Goal: Task Accomplishment & Management: Use online tool/utility

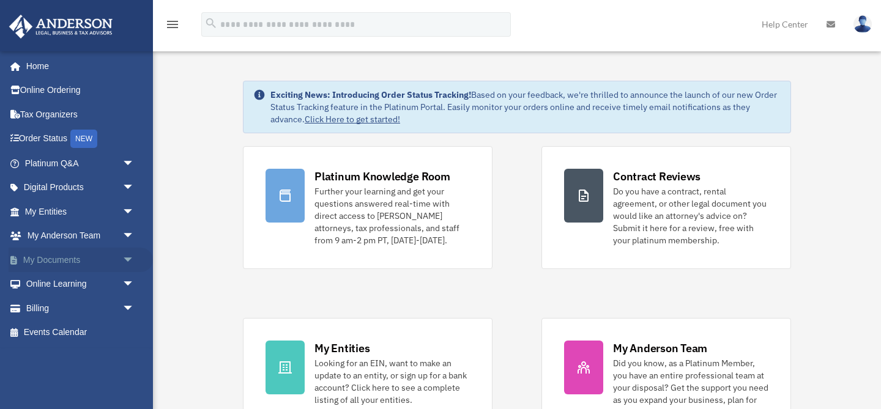
click at [124, 259] on span "arrow_drop_down" at bounding box center [134, 260] width 24 height 25
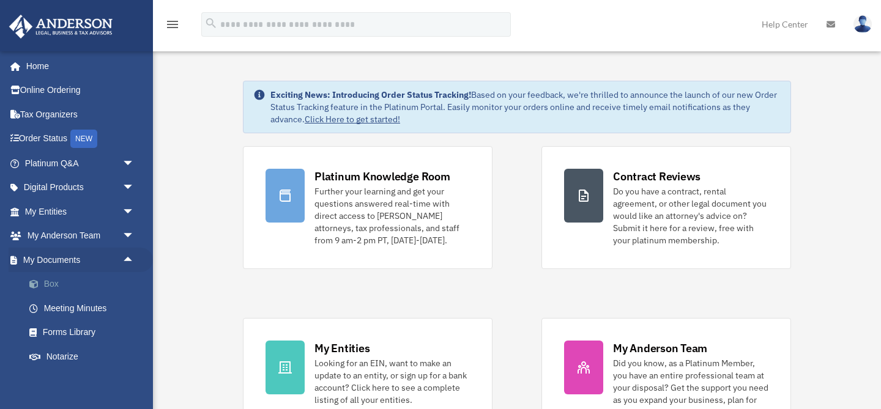
click at [56, 287] on link "Box" at bounding box center [85, 284] width 136 height 24
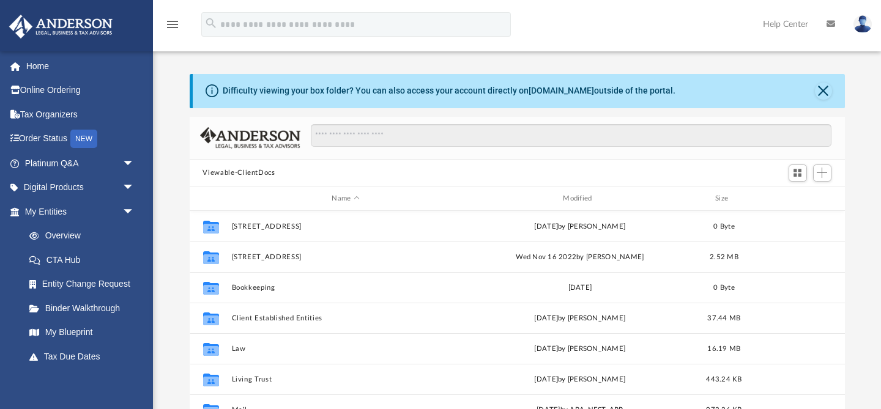
scroll to position [278, 655]
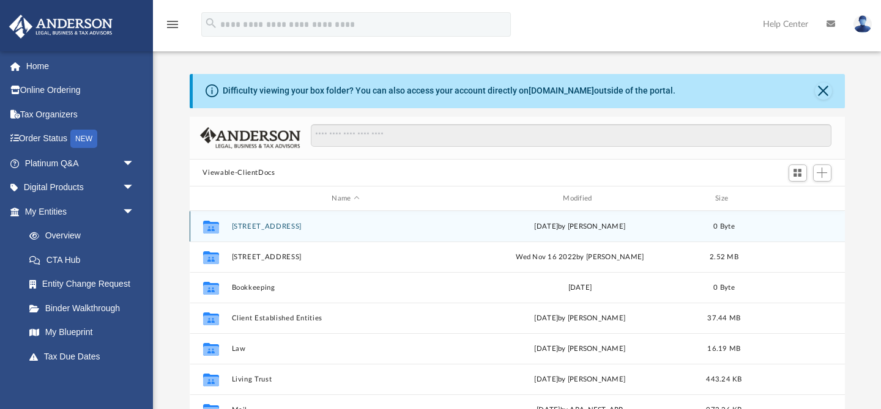
click at [260, 228] on button "[STREET_ADDRESS]" at bounding box center [345, 227] width 229 height 8
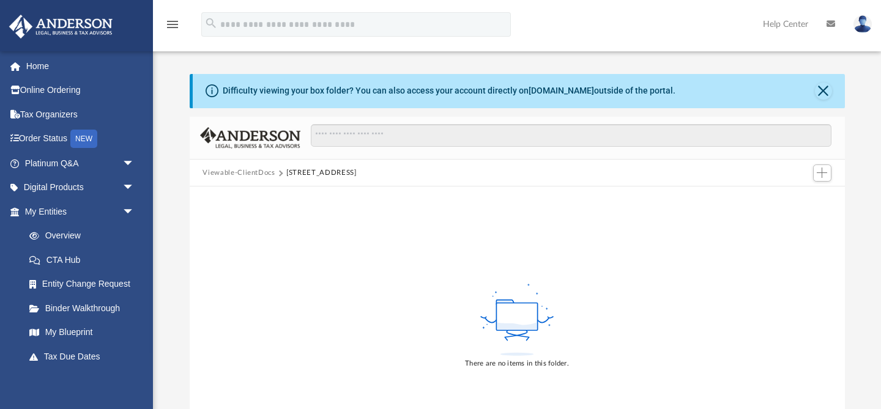
scroll to position [42, 0]
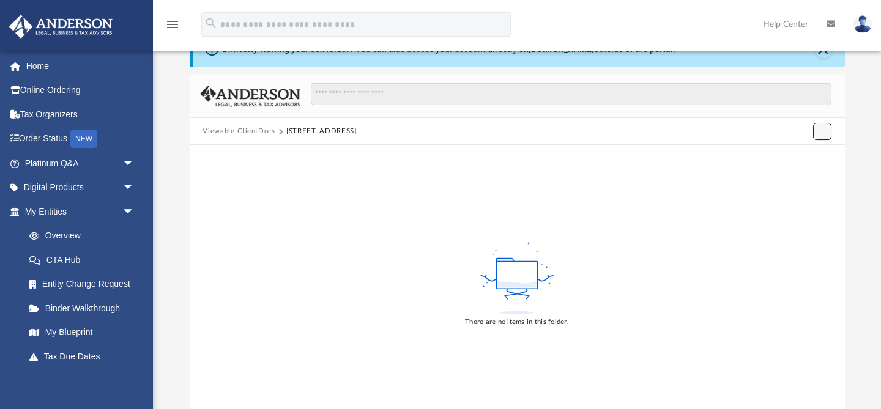
click at [826, 132] on span "Add" at bounding box center [822, 131] width 10 height 10
click at [803, 156] on li "Upload" at bounding box center [804, 155] width 39 height 13
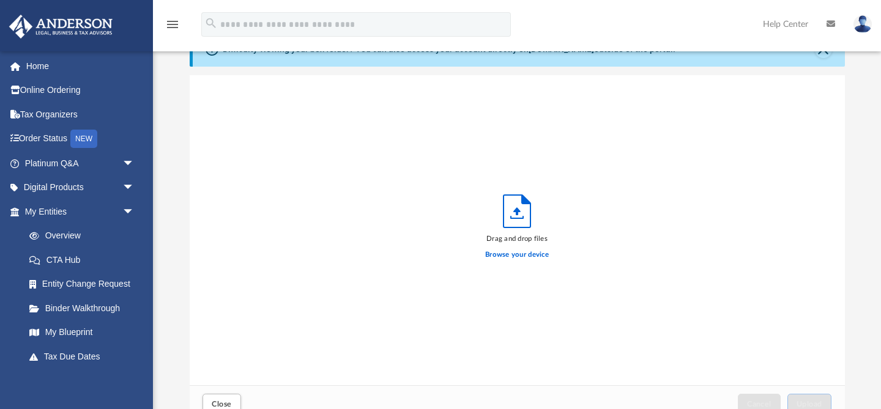
scroll to position [310, 655]
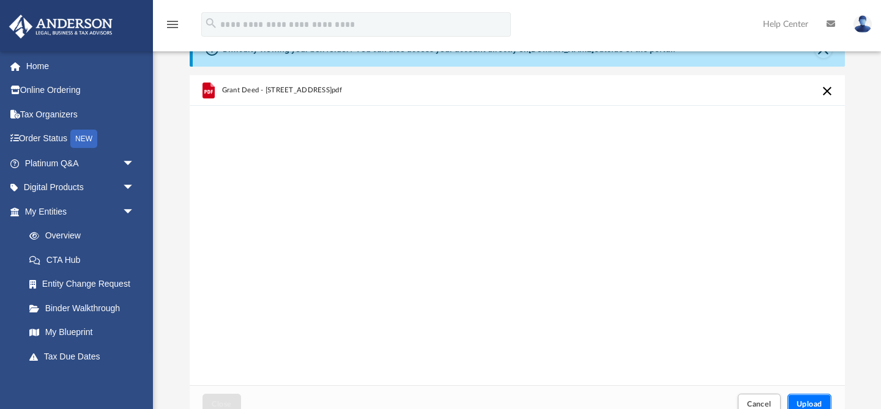
click at [814, 406] on span "Upload" at bounding box center [810, 404] width 26 height 7
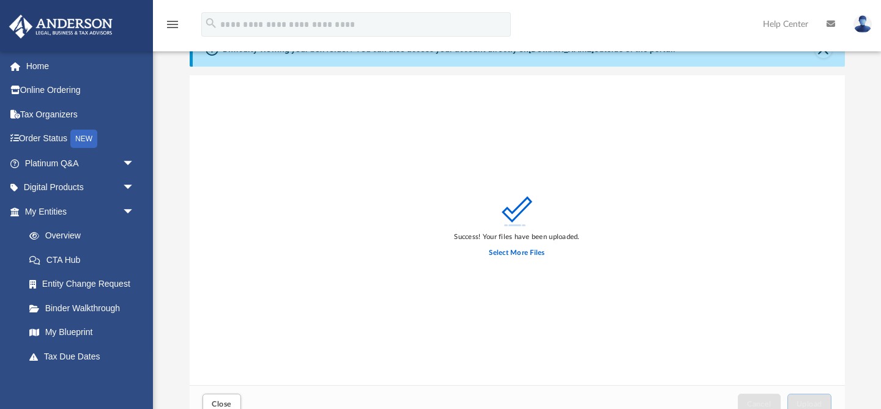
scroll to position [0, 0]
